Goal: Task Accomplishment & Management: Use online tool/utility

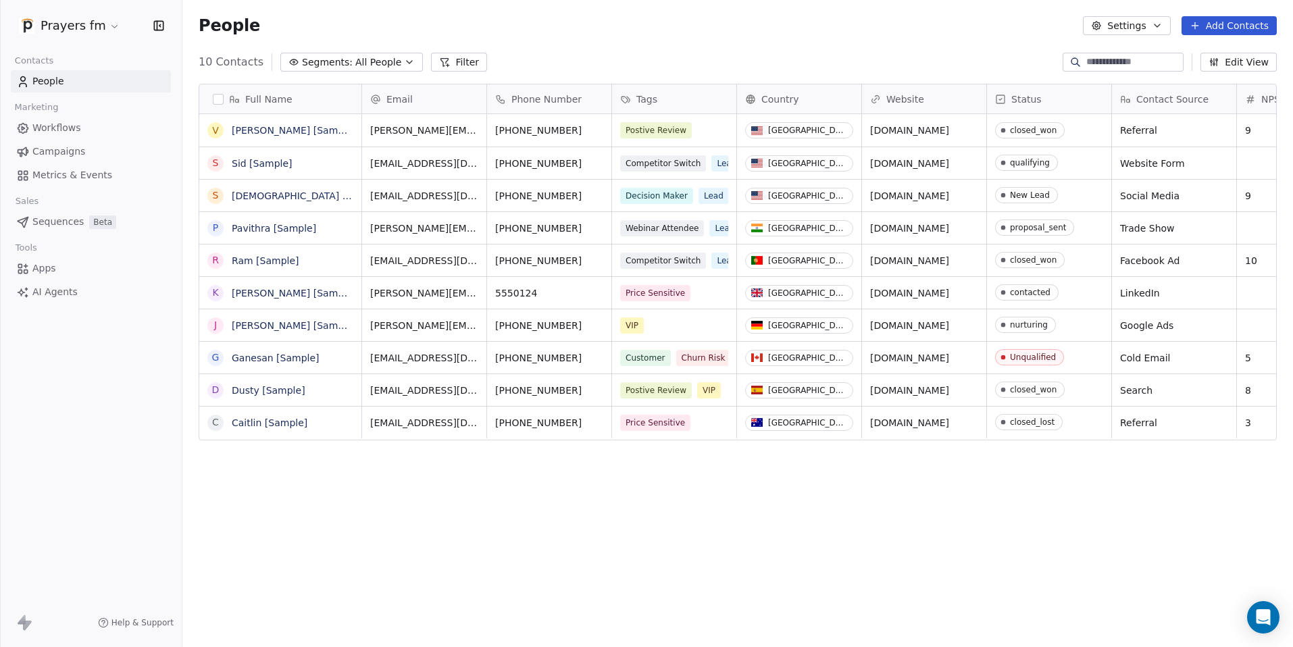
scroll to position [559, 1101]
click at [89, 22] on html "Prayers fm Contacts People Marketing Workflows Campaigns Metrics & Events Sales…" at bounding box center [646, 323] width 1293 height 647
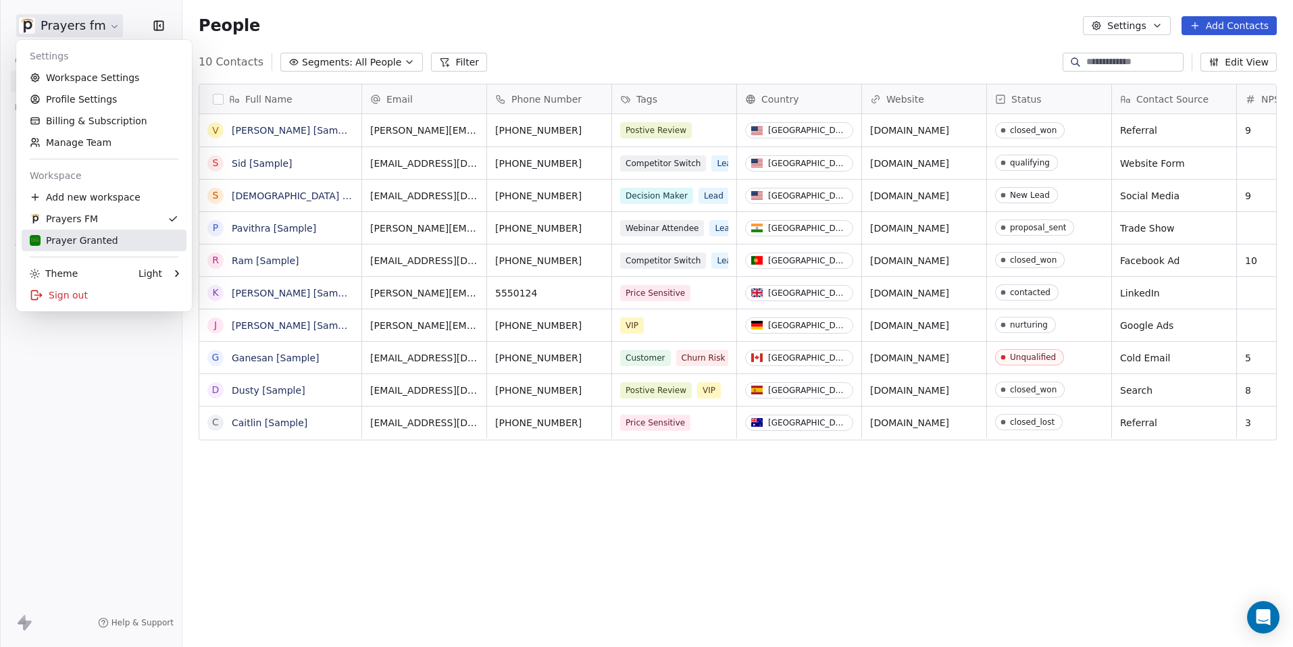
click at [94, 239] on div "Prayer Granted" at bounding box center [74, 241] width 89 height 14
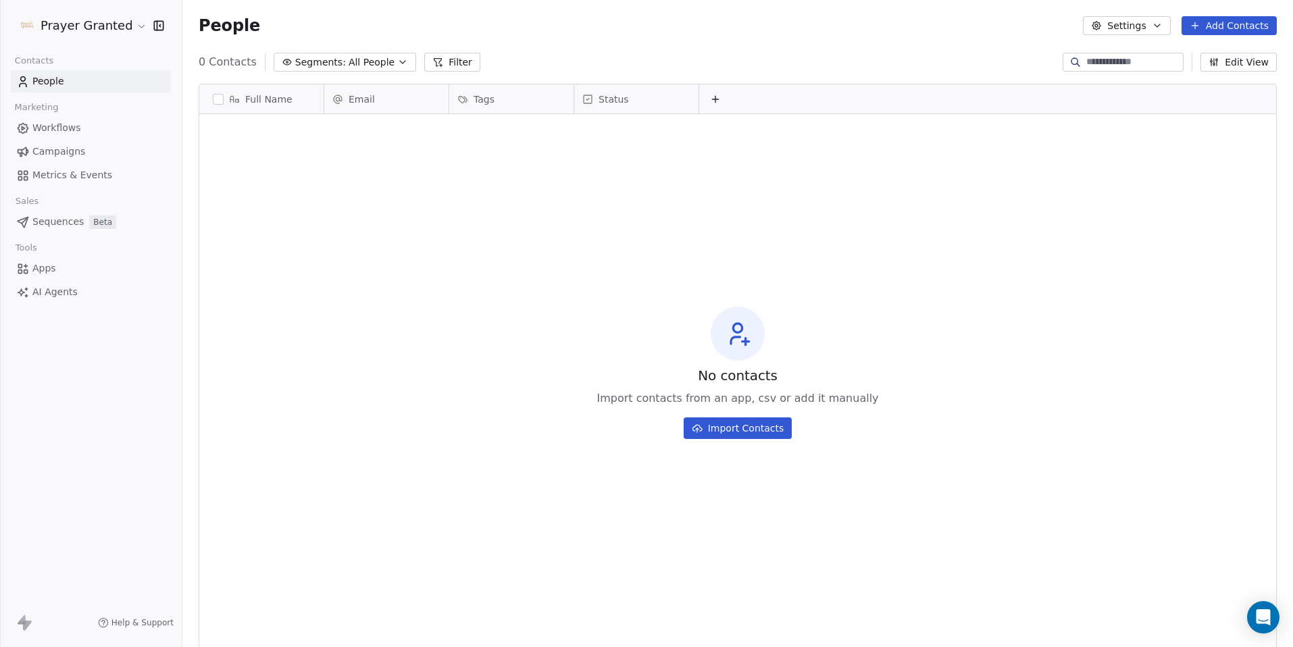
scroll to position [559, 1101]
click at [126, 28] on html "Prayer Granted Contacts People Marketing Workflows Campaigns Metrics & Events S…" at bounding box center [646, 323] width 1293 height 647
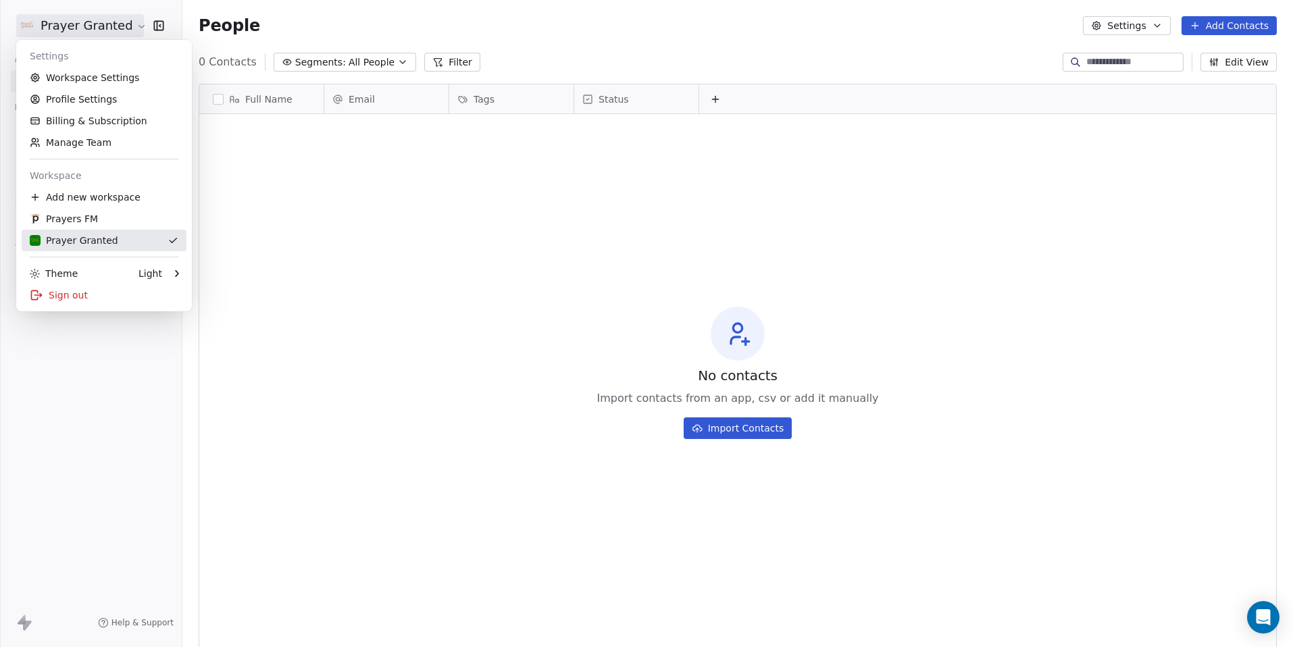
click at [73, 237] on div "Prayer Granted" at bounding box center [74, 241] width 89 height 14
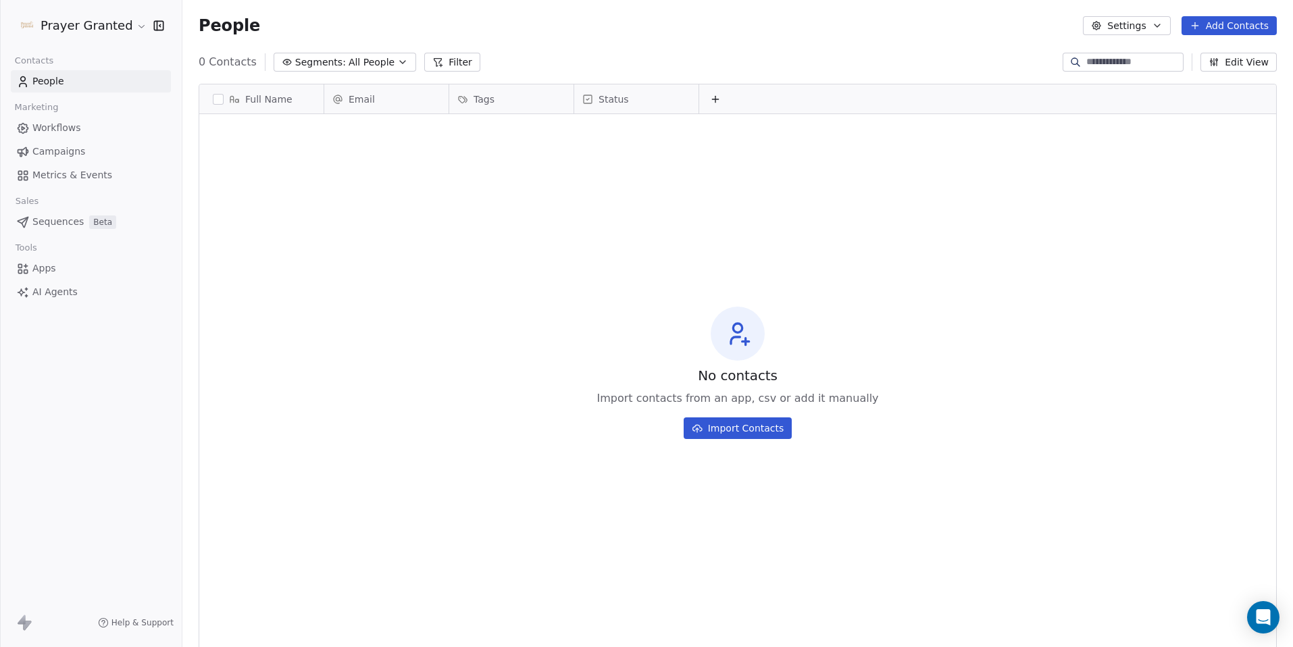
click at [1245, 66] on button "Edit View" at bounding box center [1239, 62] width 76 height 19
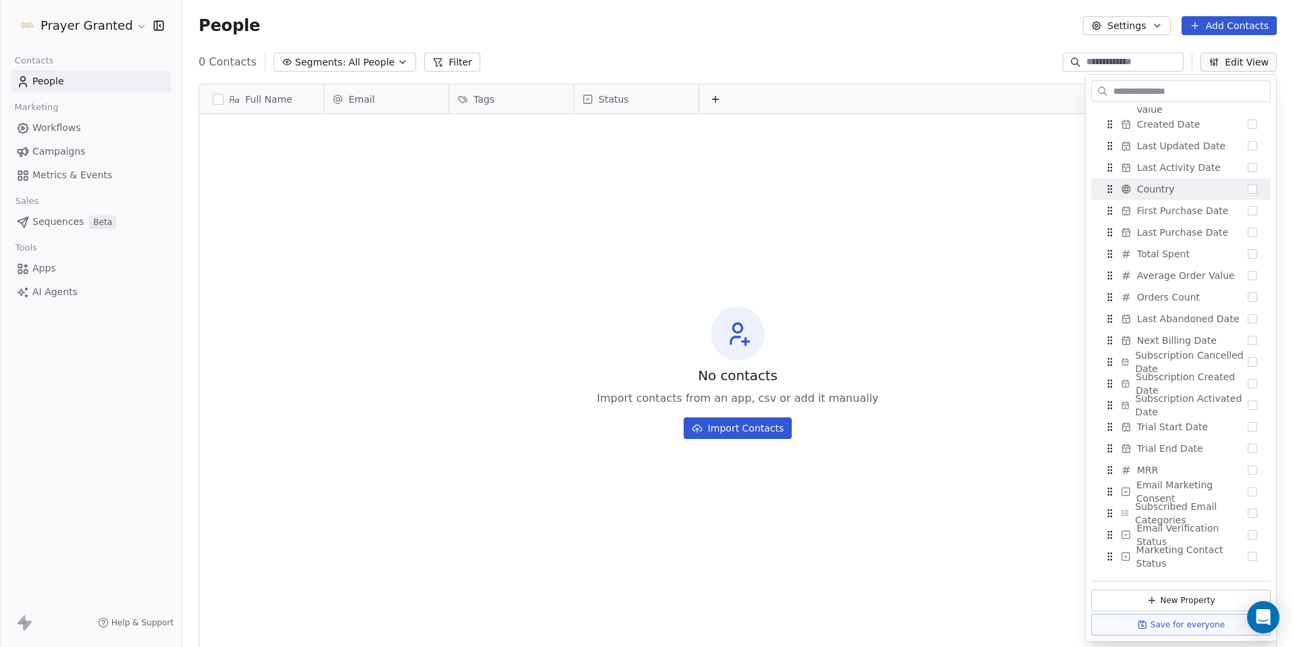
scroll to position [270, 0]
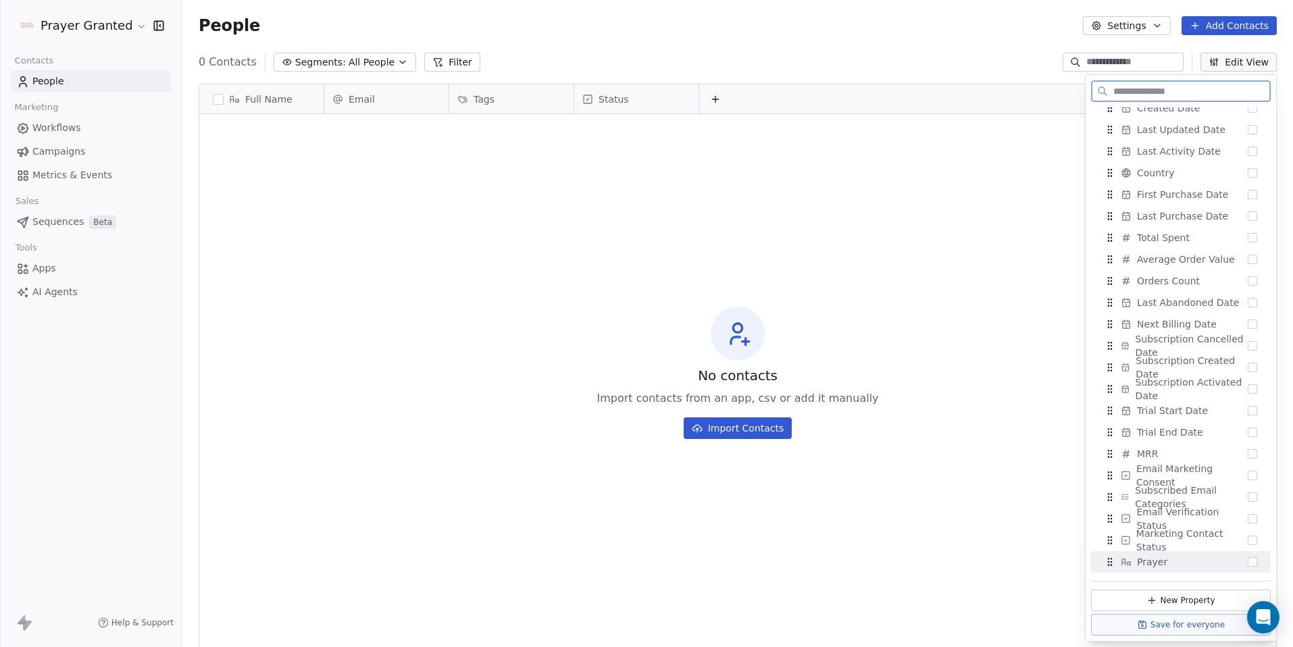
click at [1248, 557] on button "Suggestions" at bounding box center [1252, 561] width 9 height 9
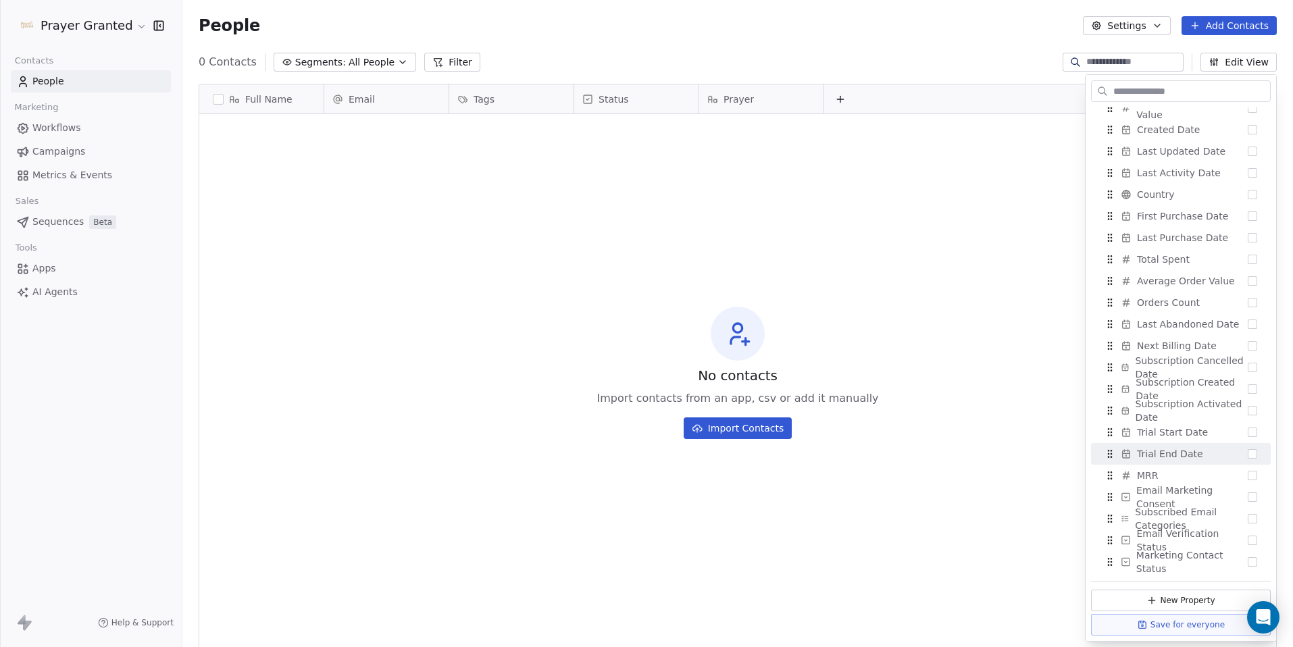
click at [976, 352] on div "No contacts Import contacts from an app, csv or add it manually Import Contacts" at bounding box center [737, 373] width 1077 height 512
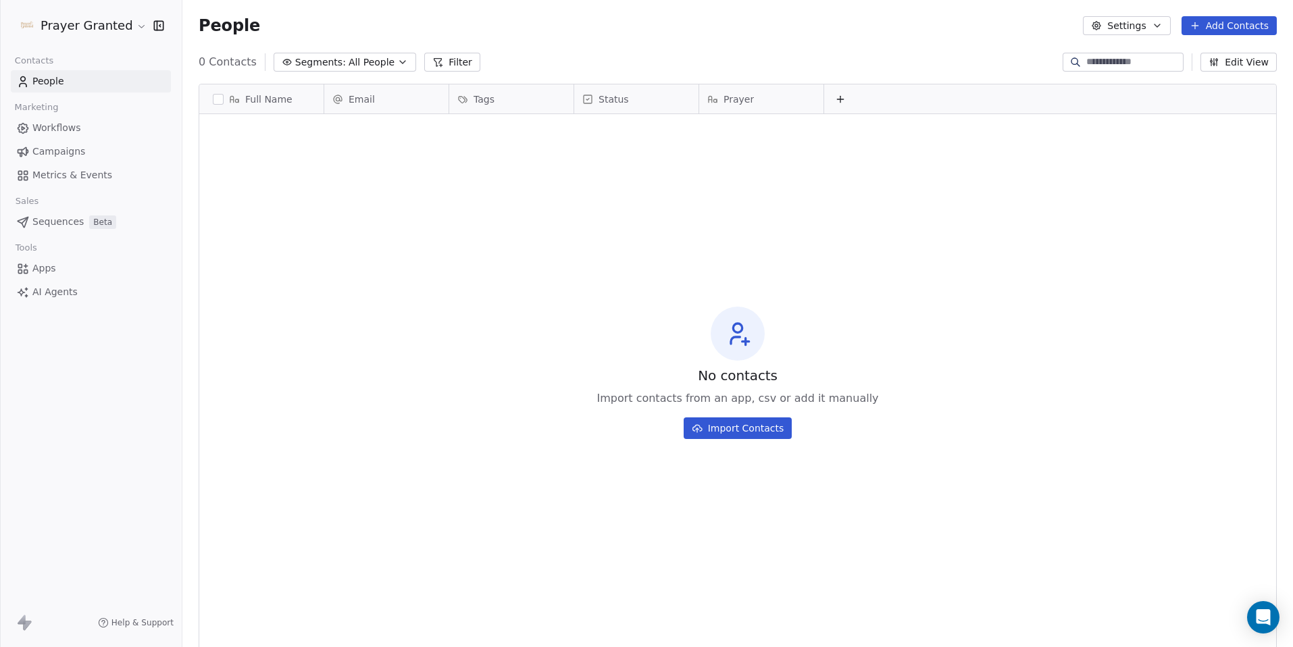
click at [58, 130] on span "Workflows" at bounding box center [56, 128] width 49 height 14
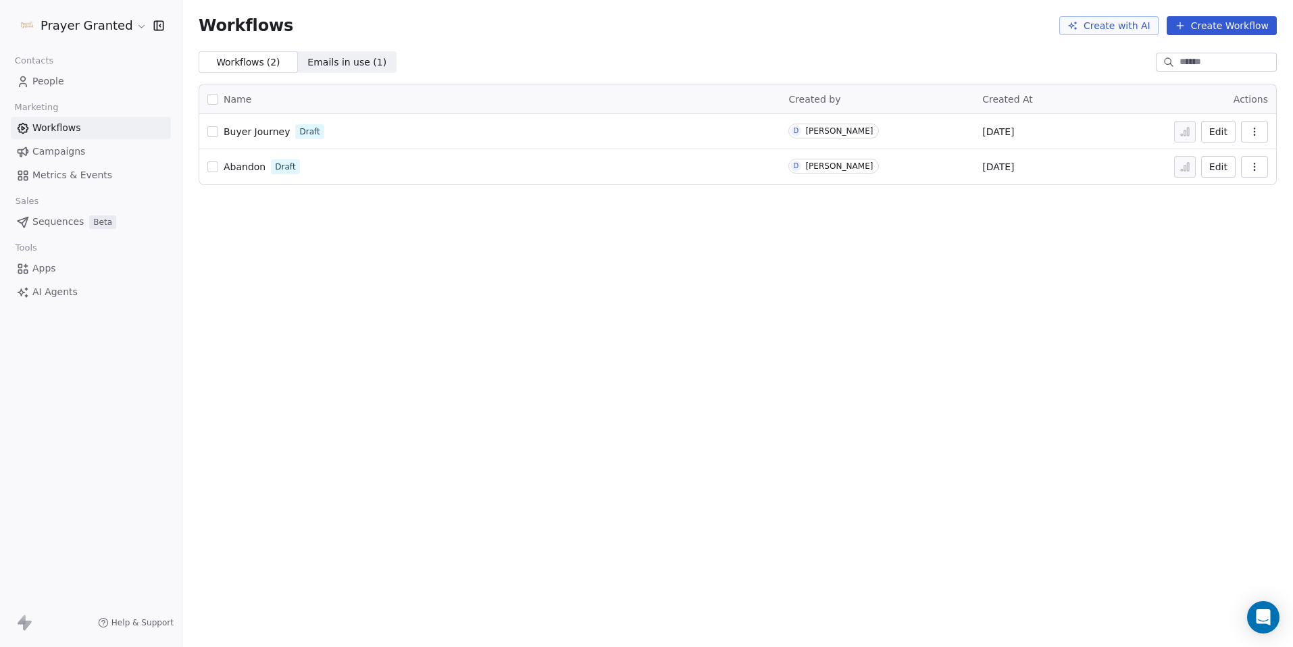
click at [248, 165] on span "Abandon" at bounding box center [245, 166] width 42 height 11
